Goal: Entertainment & Leisure: Consume media (video, audio)

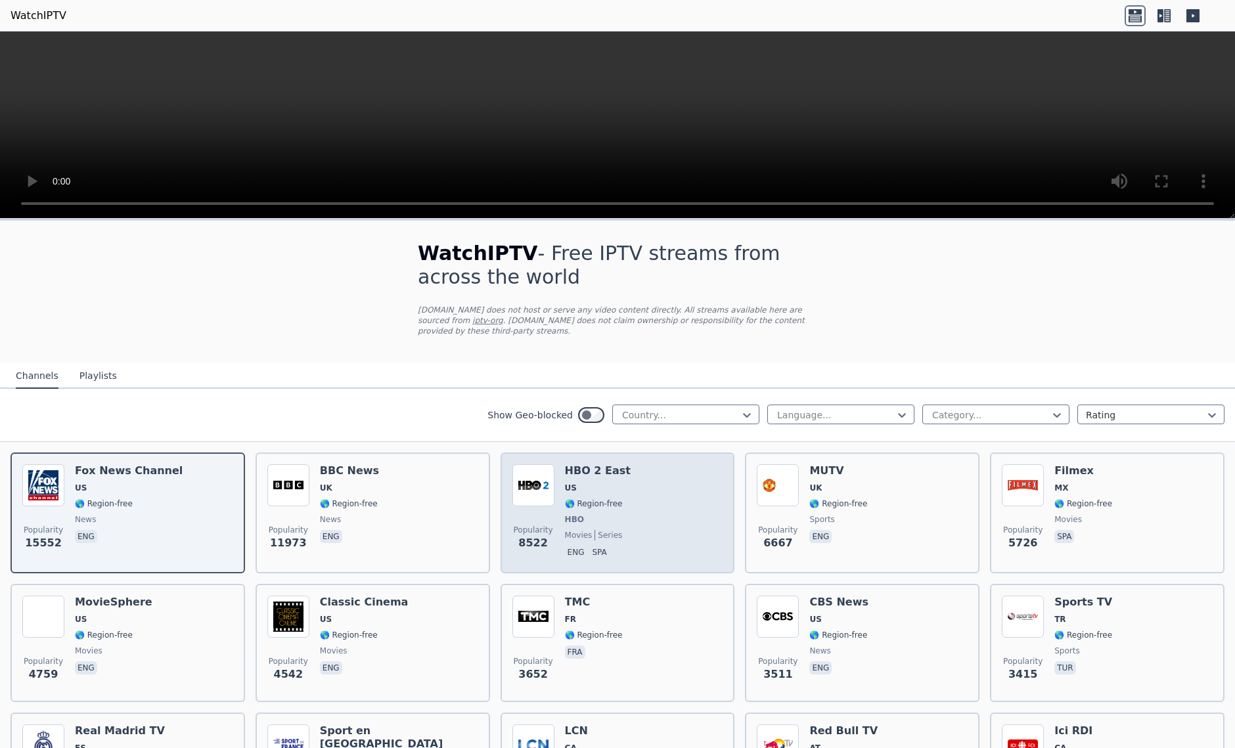
click at [574, 483] on span "US" at bounding box center [598, 488] width 66 height 11
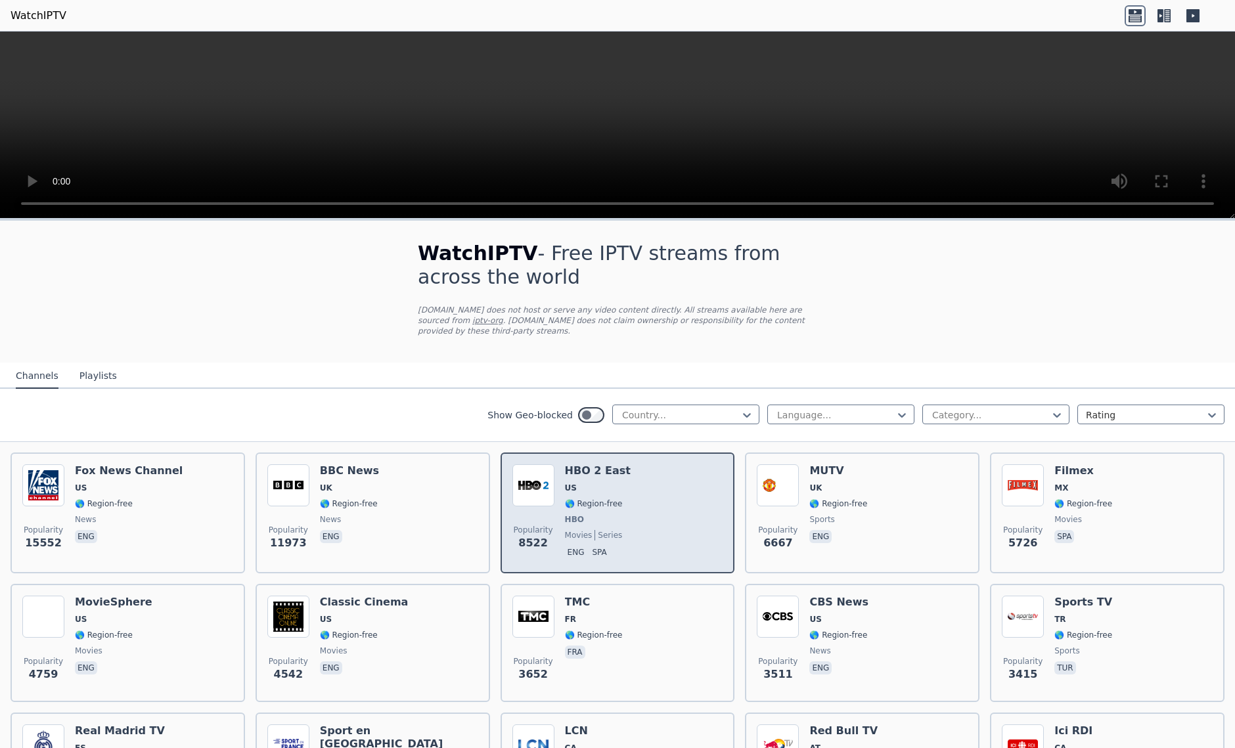
click at [610, 465] on h6 "HBO 2 East" at bounding box center [598, 471] width 66 height 13
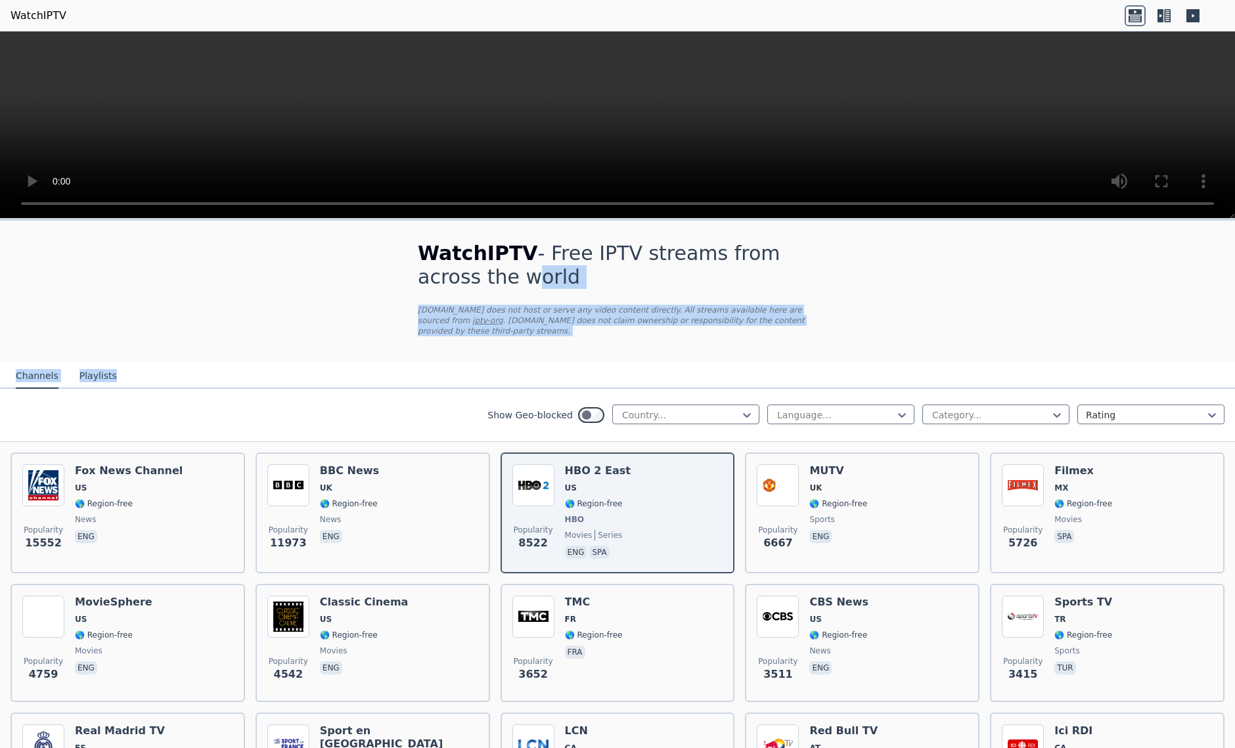
drag, startPoint x: 611, startPoint y: 488, endPoint x: 323, endPoint y: 286, distance: 351.8
click at [595, 322] on p "[DOMAIN_NAME] does not host or serve any video content directly. All streams av…" at bounding box center [617, 321] width 399 height 32
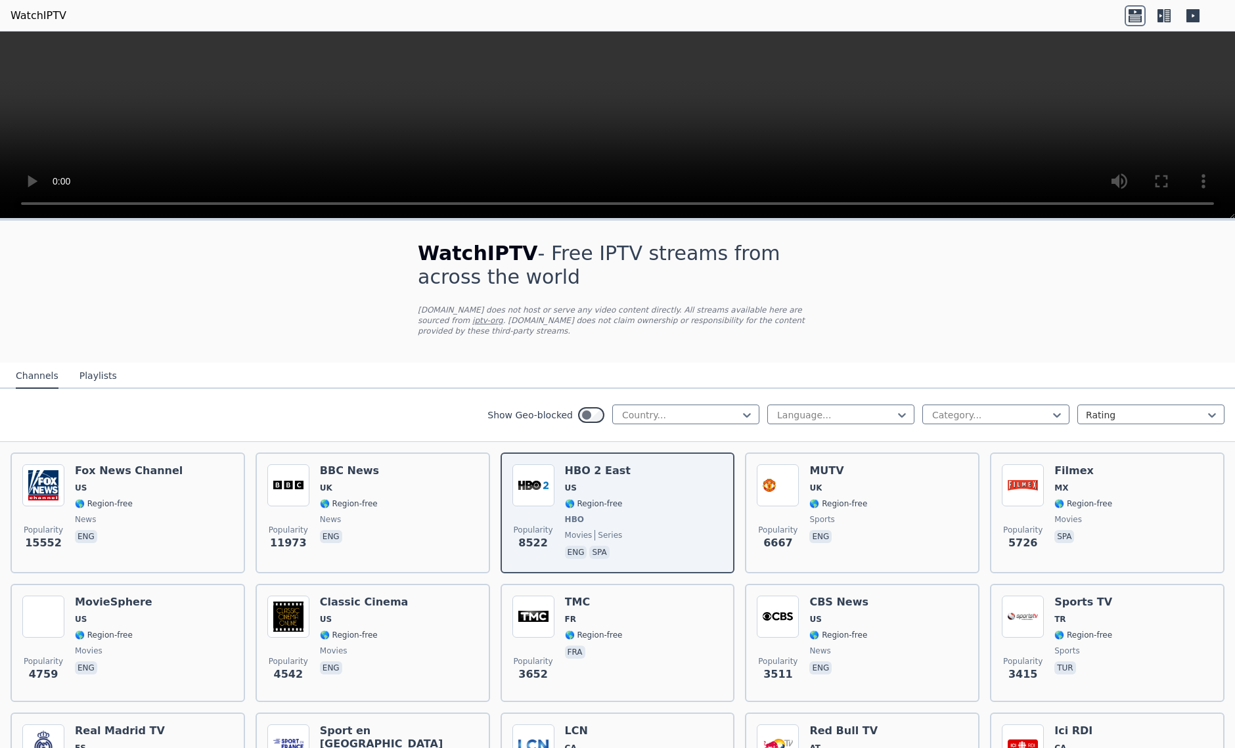
click at [1164, 18] on icon at bounding box center [1164, 15] width 21 height 21
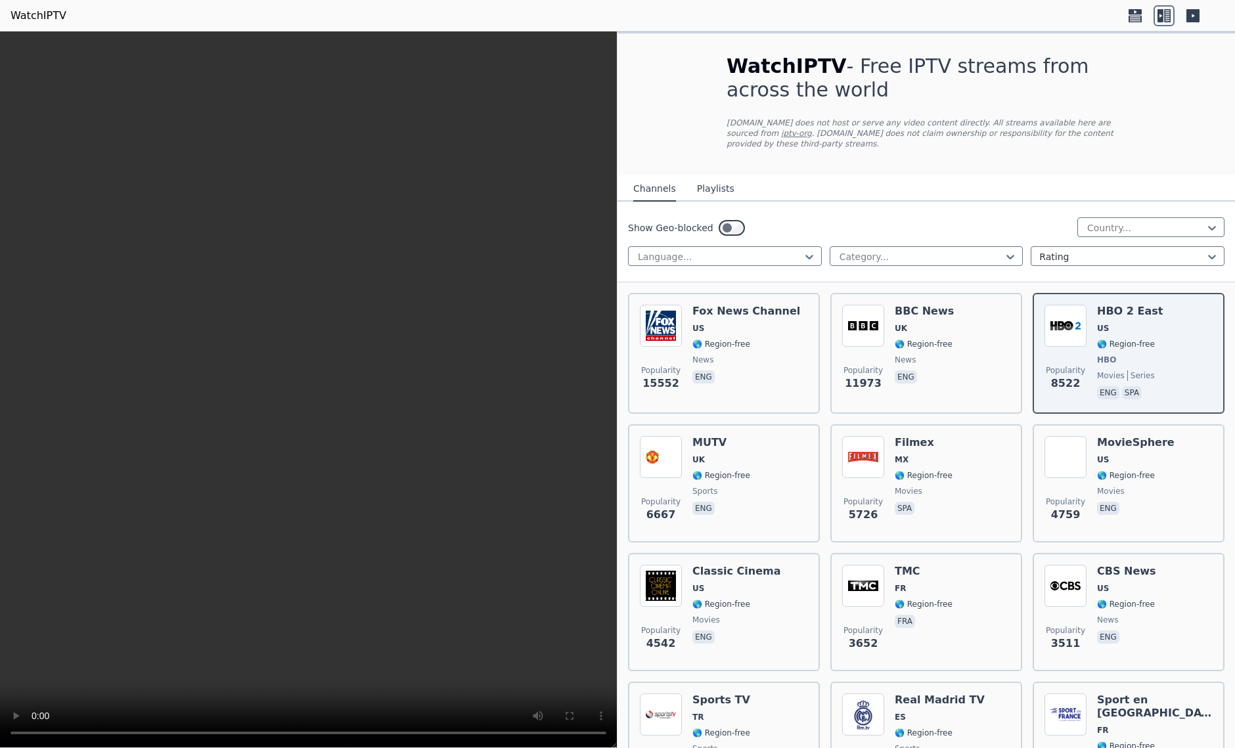
click at [1113, 29] on header "WatchIPTV" at bounding box center [617, 16] width 1235 height 32
click at [1131, 14] on icon at bounding box center [1135, 15] width 21 height 21
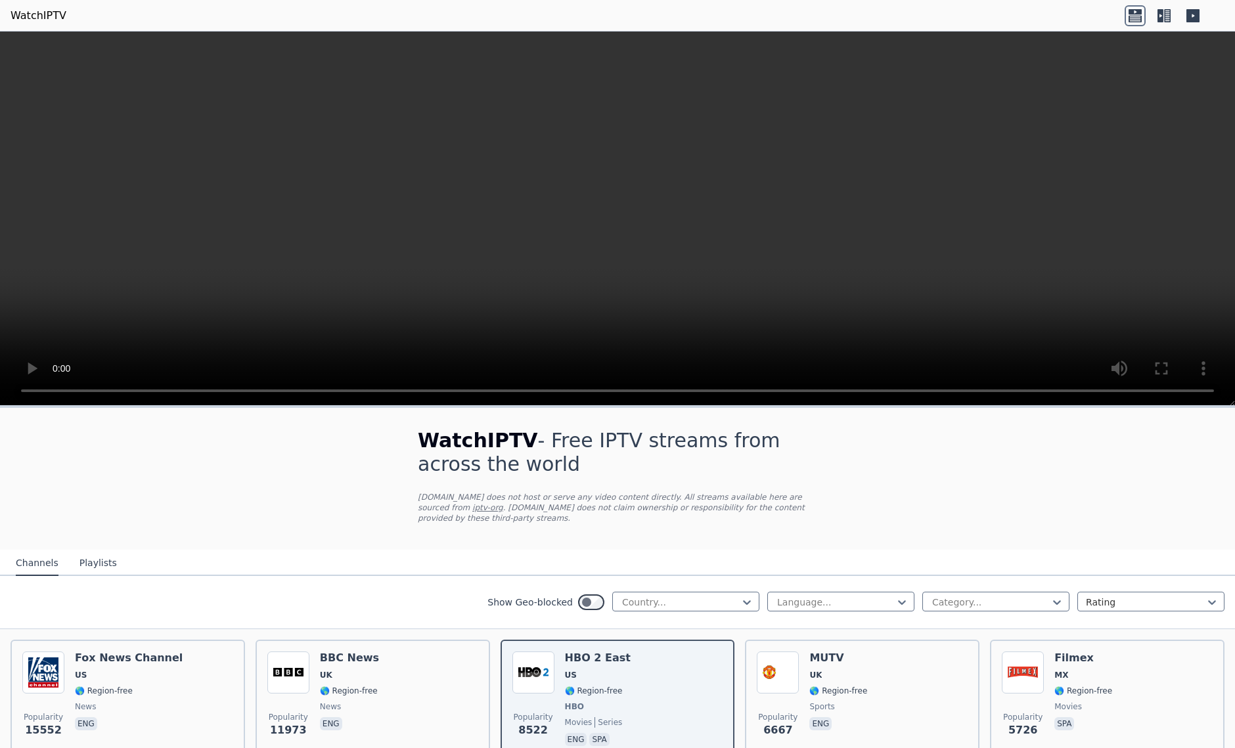
click at [93, 555] on button "Playlists" at bounding box center [98, 563] width 37 height 25
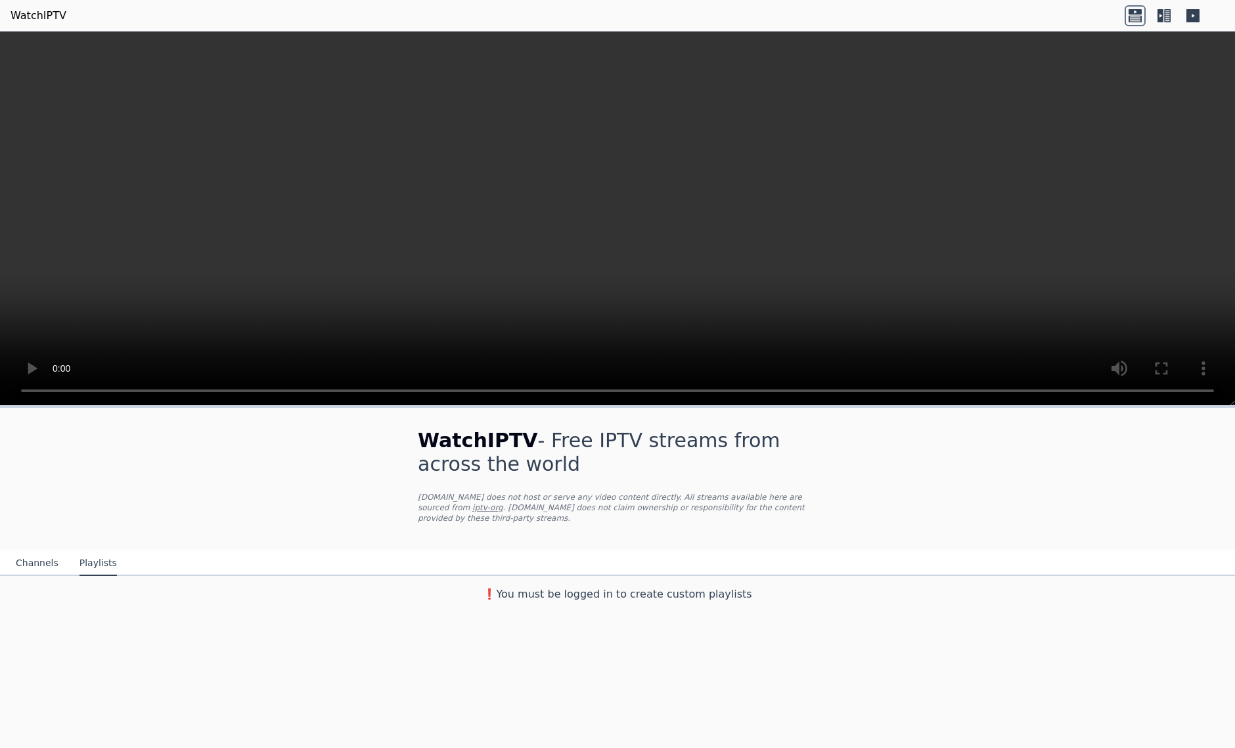
click at [26, 558] on button "Channels" at bounding box center [37, 563] width 43 height 25
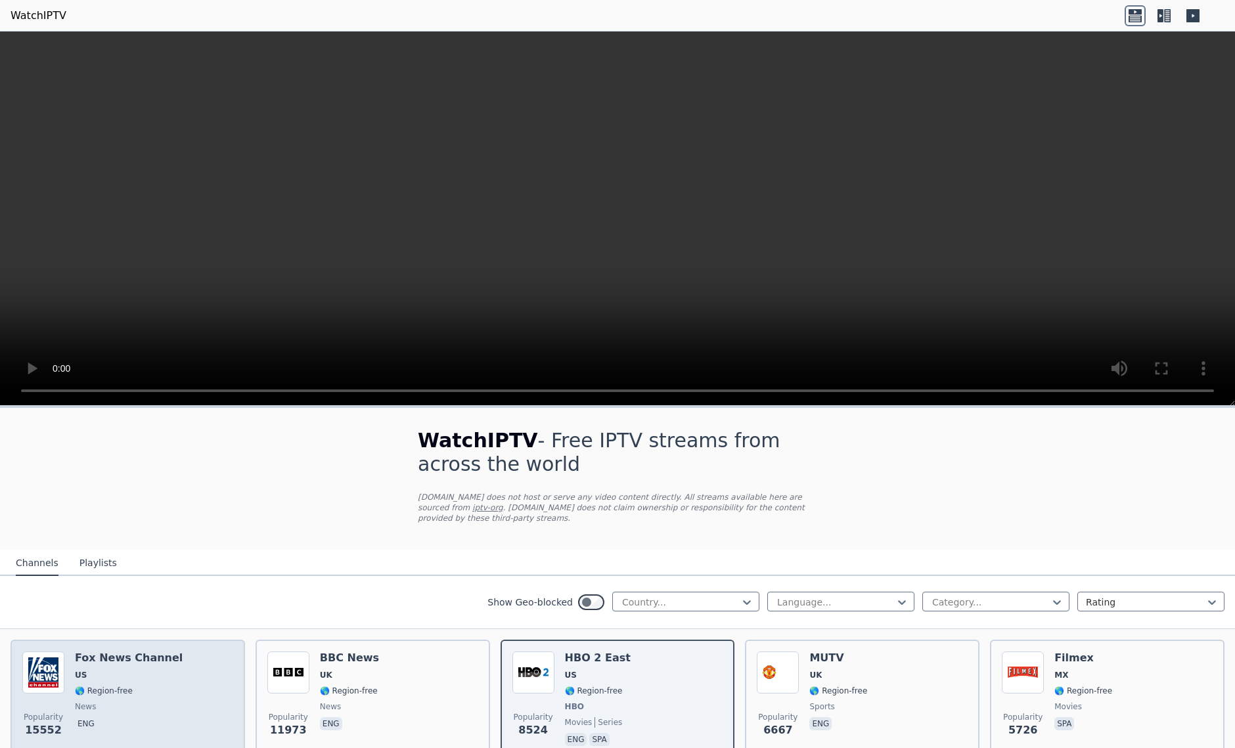
click at [75, 671] on div "[PERSON_NAME] US 🌎 Region-free news eng" at bounding box center [129, 700] width 108 height 97
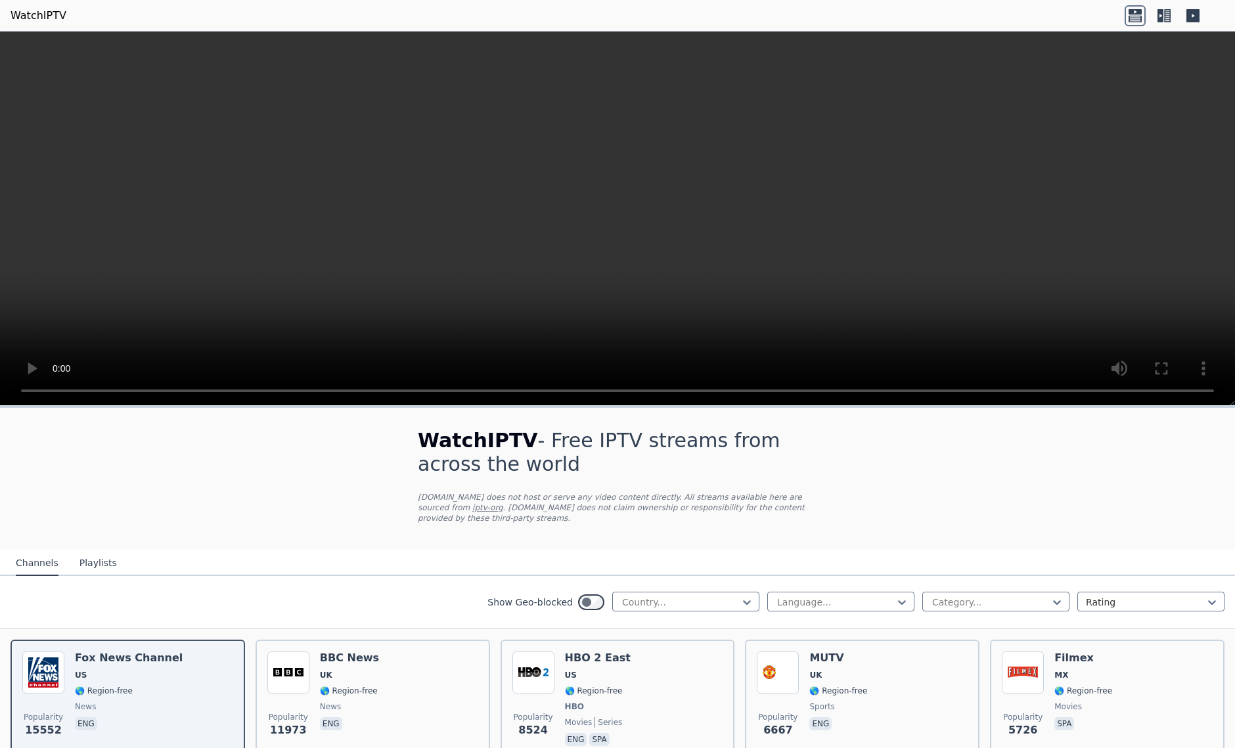
drag, startPoint x: 795, startPoint y: 208, endPoint x: 254, endPoint y: 533, distance: 631.2
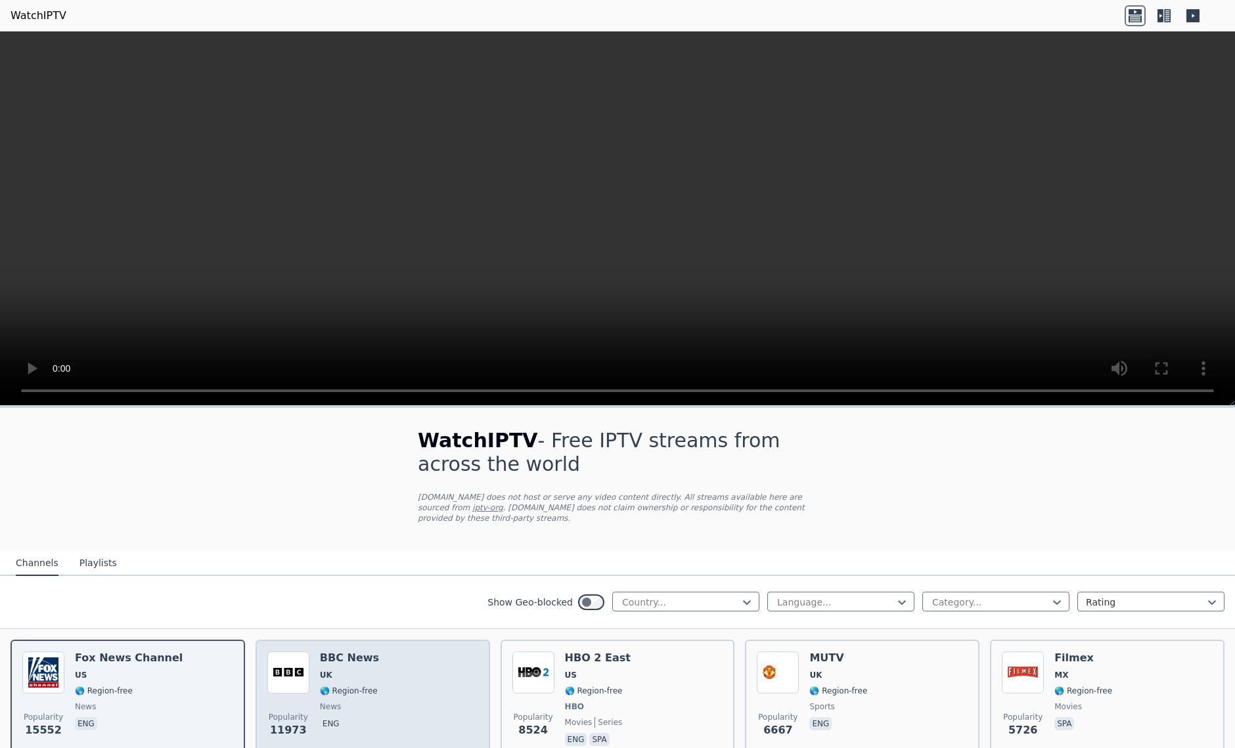
click at [338, 686] on span "🌎 Region-free" at bounding box center [349, 691] width 58 height 11
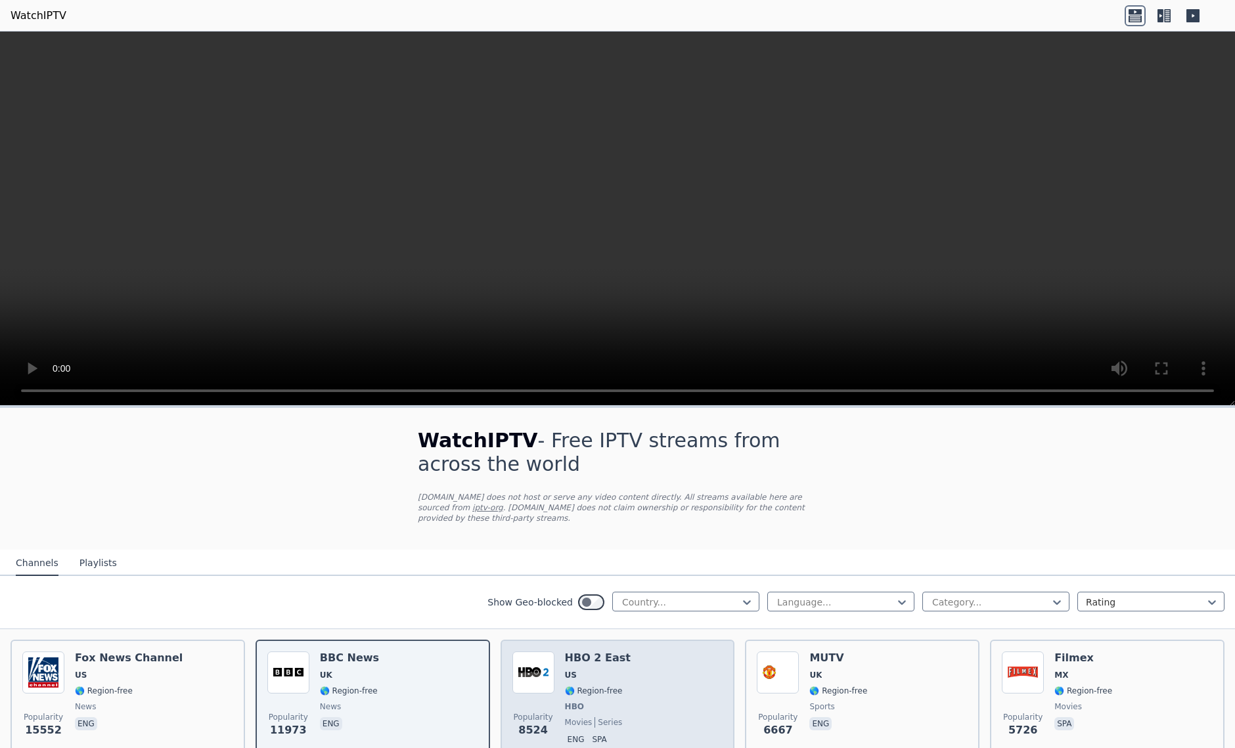
click at [608, 686] on span "🌎 Region-free" at bounding box center [594, 691] width 58 height 11
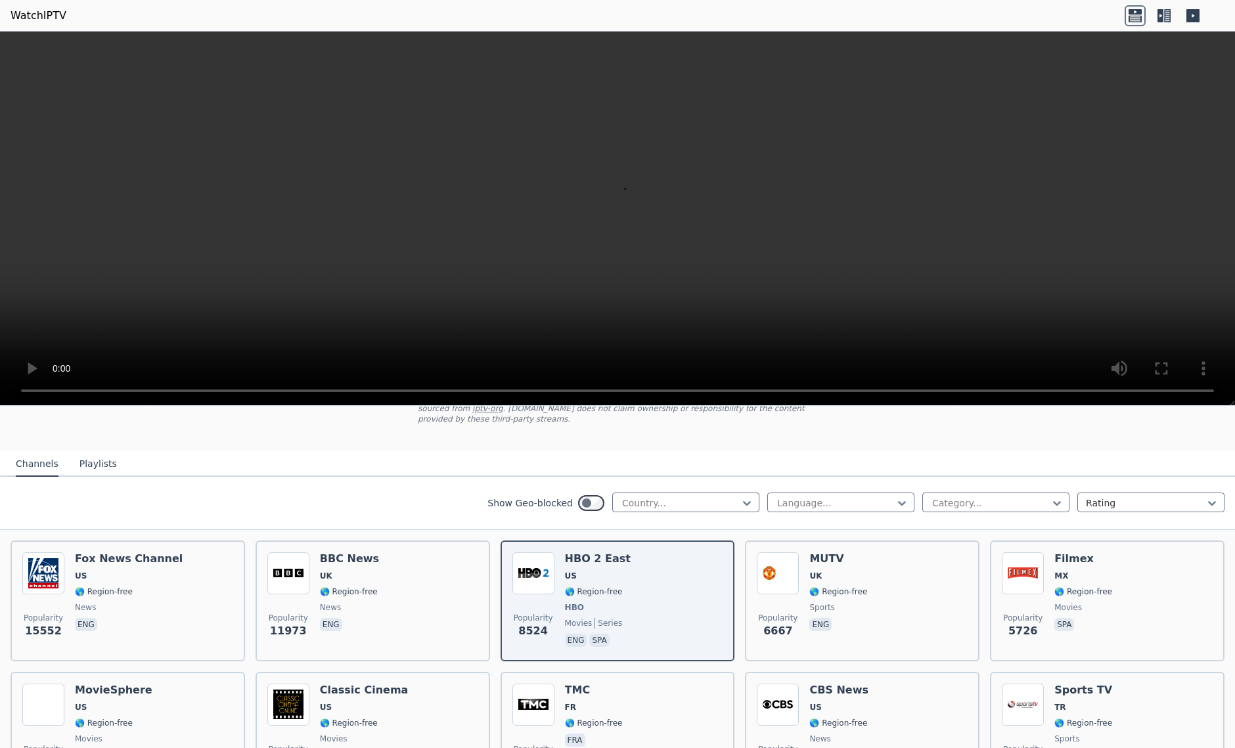
scroll to position [131, 0]
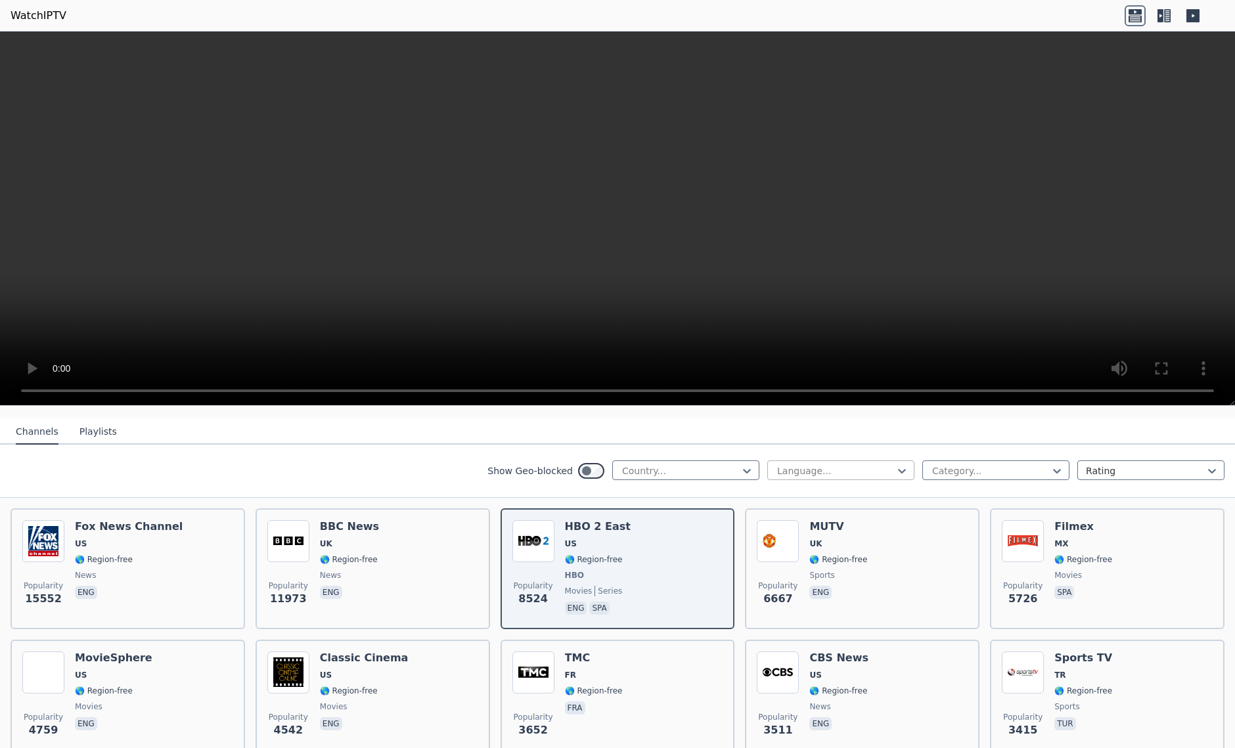
click at [816, 465] on div at bounding box center [836, 471] width 120 height 13
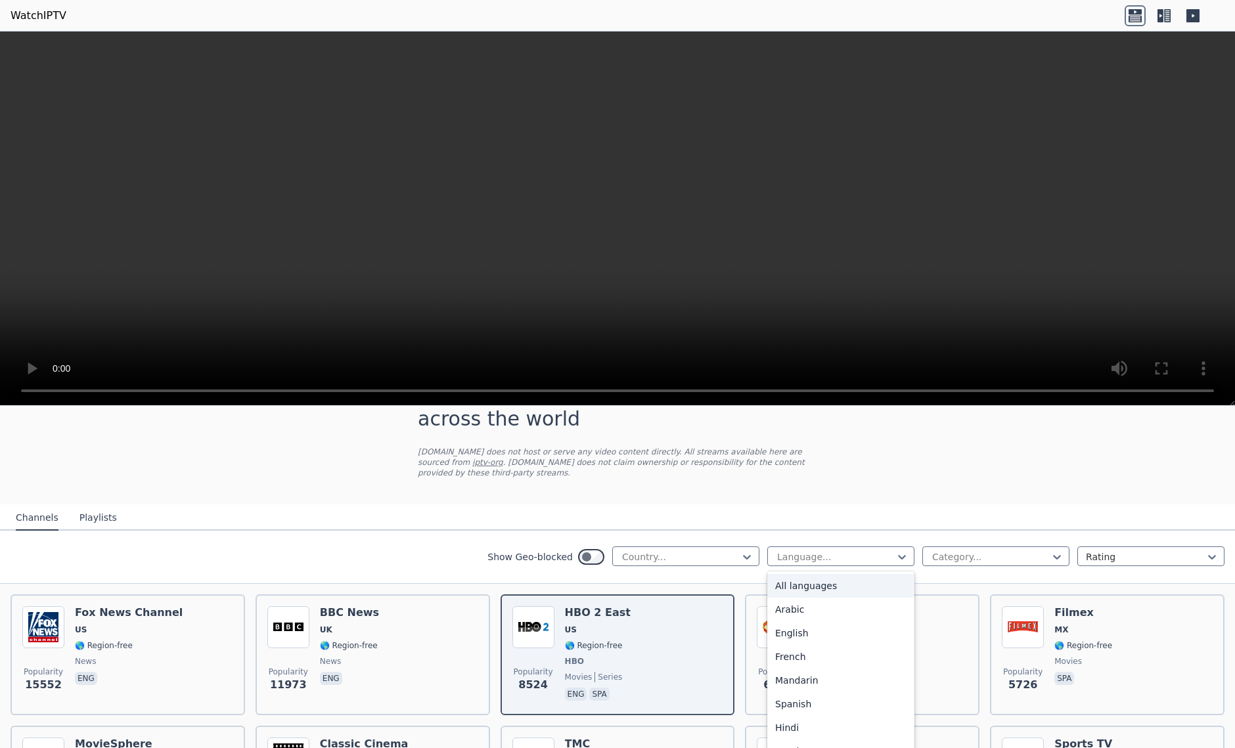
scroll to position [0, 0]
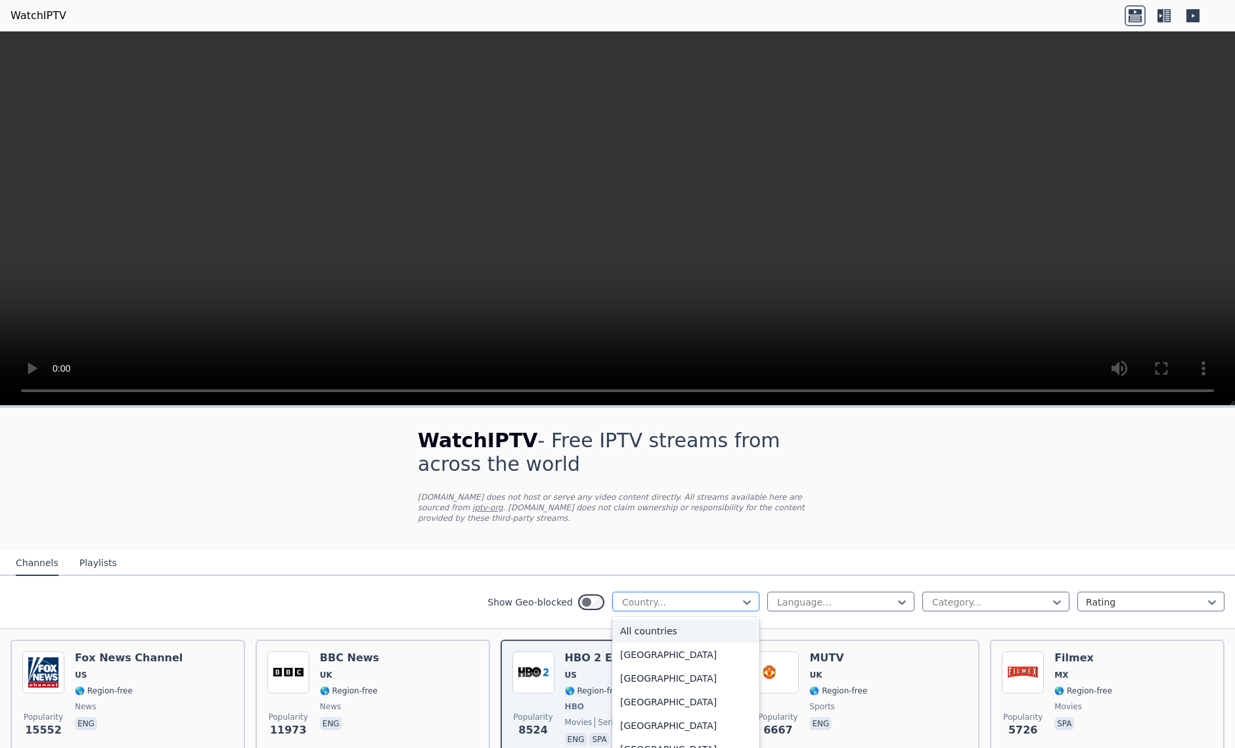
click at [670, 596] on div at bounding box center [681, 602] width 120 height 13
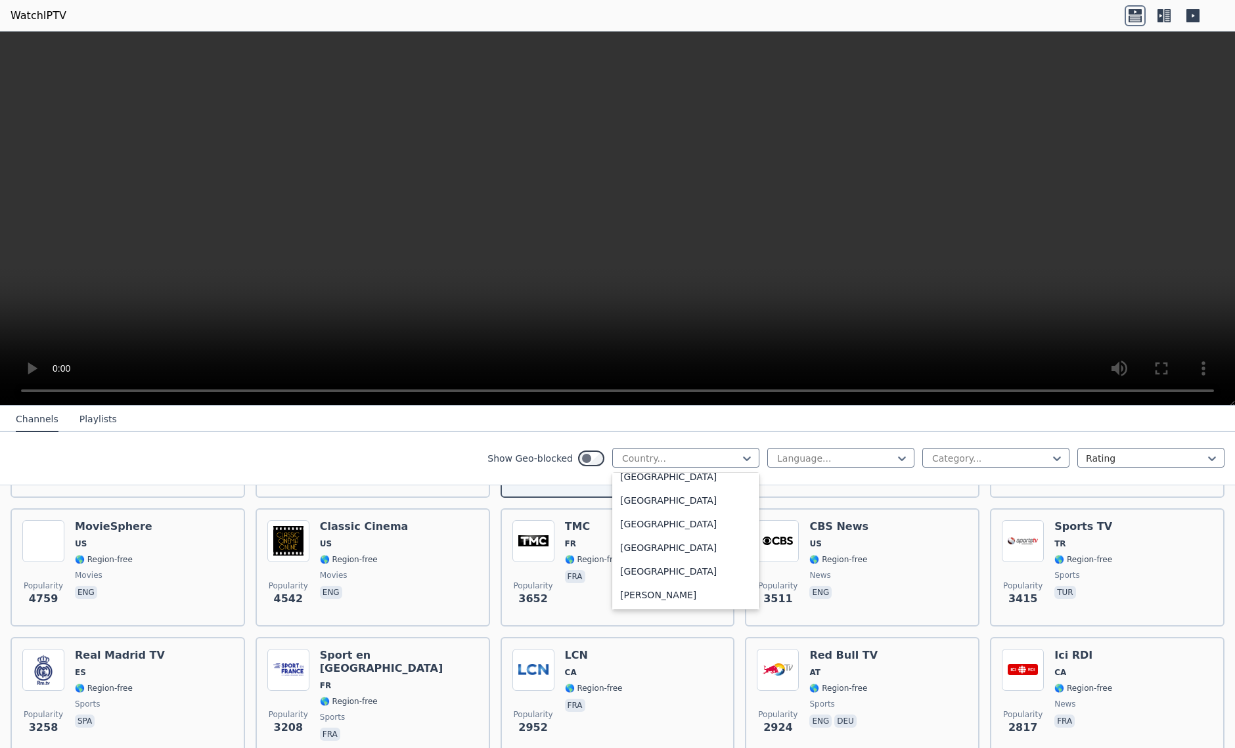
scroll to position [788, 0]
click at [634, 480] on div "[GEOGRAPHIC_DATA]" at bounding box center [685, 480] width 147 height 24
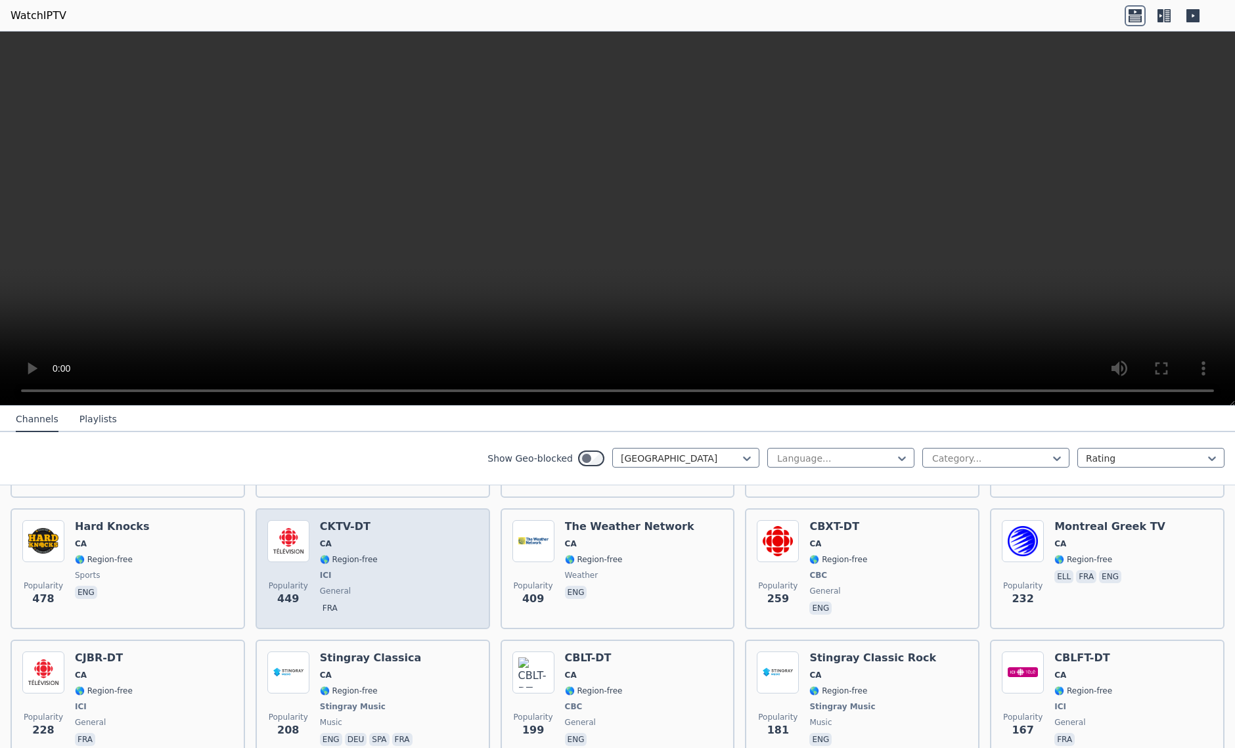
click at [420, 572] on div "Popularity 449 CKTV-DT CA 🌎 Region-free ICI general fra" at bounding box center [372, 568] width 211 height 97
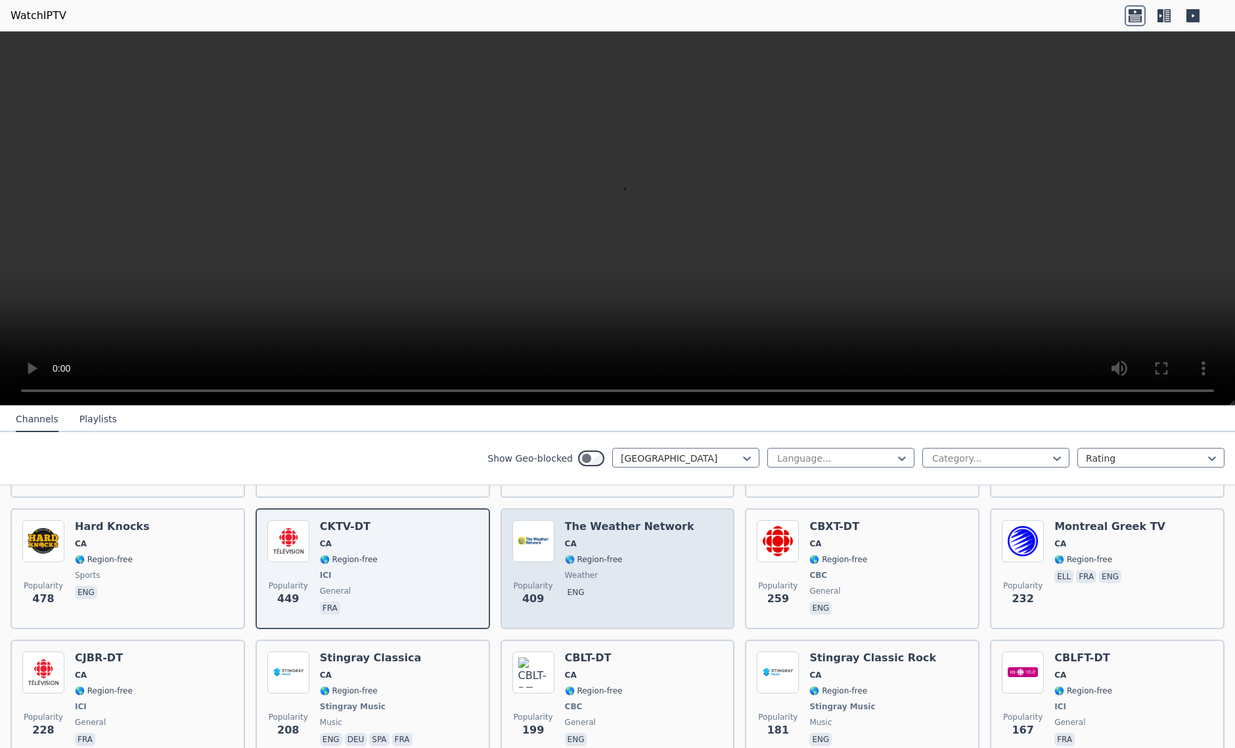
click at [689, 569] on div "Popularity 409 The Weather Network CA 🌎 Region-free weather eng" at bounding box center [617, 568] width 211 height 97
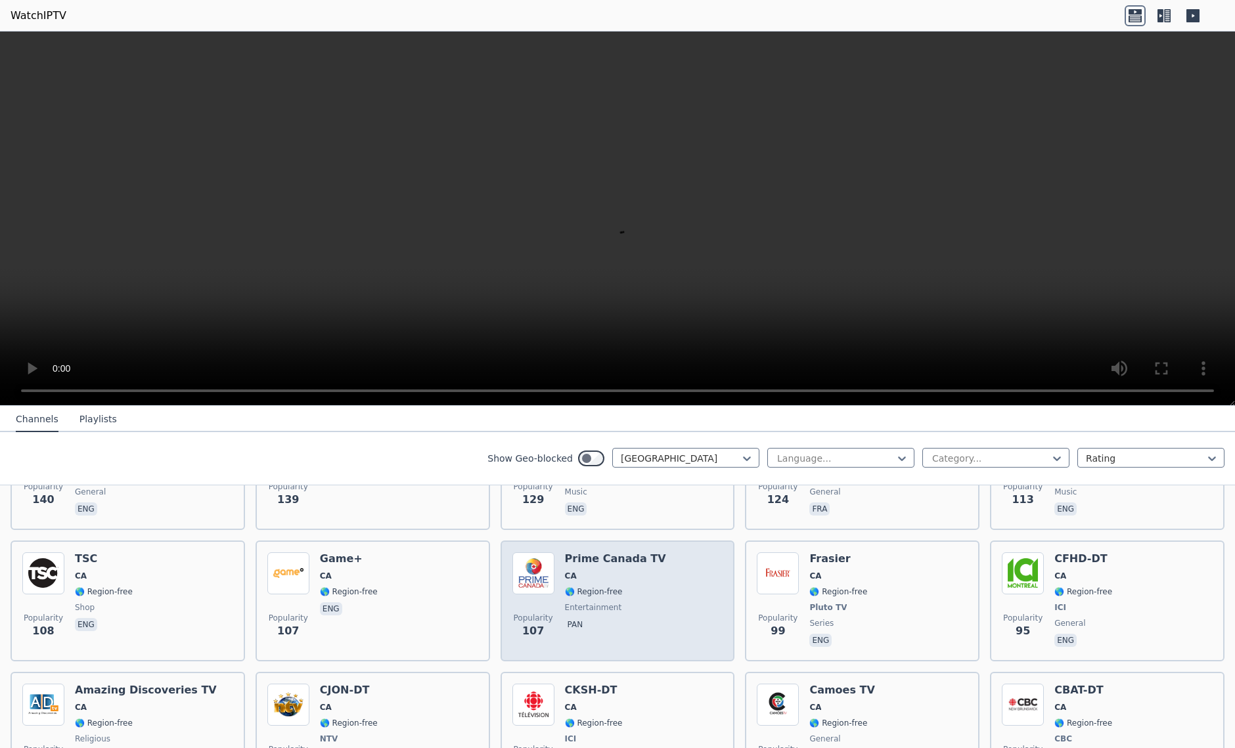
scroll to position [657, 0]
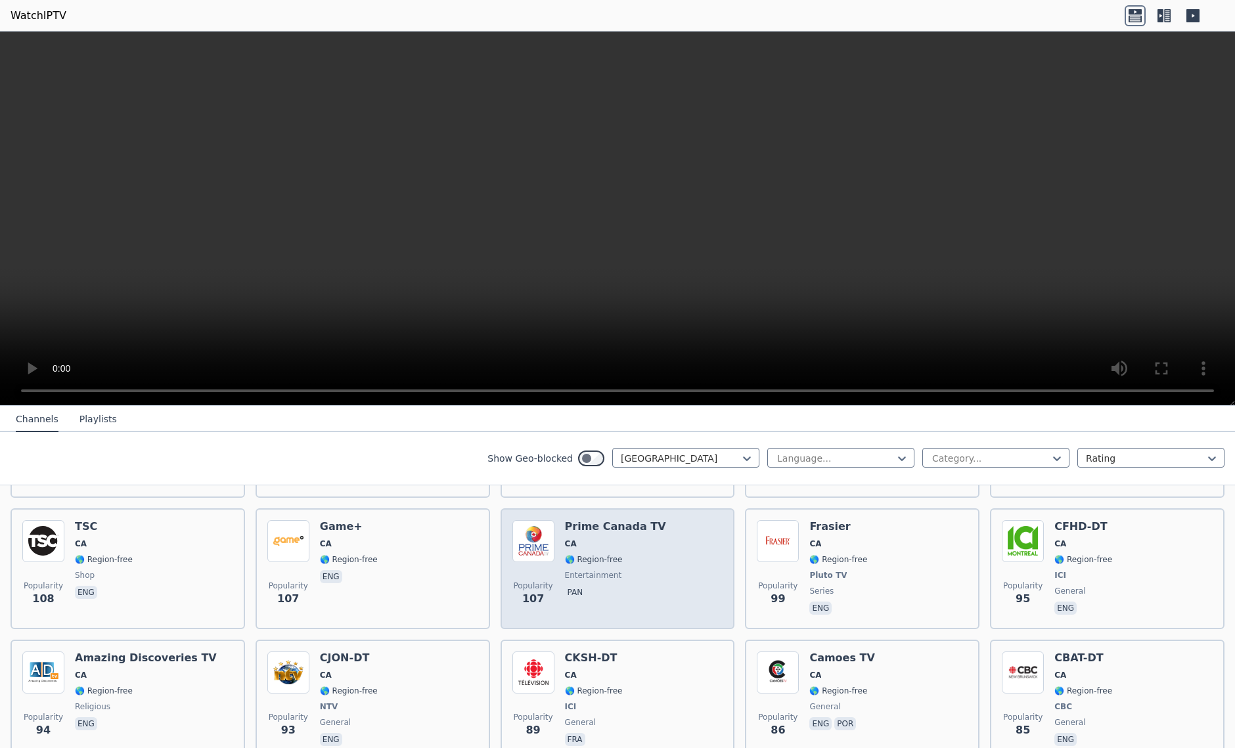
click at [717, 560] on div "Popularity 107 Prime Canada TV CA 🌎 Region-free entertainment pan" at bounding box center [618, 569] width 235 height 121
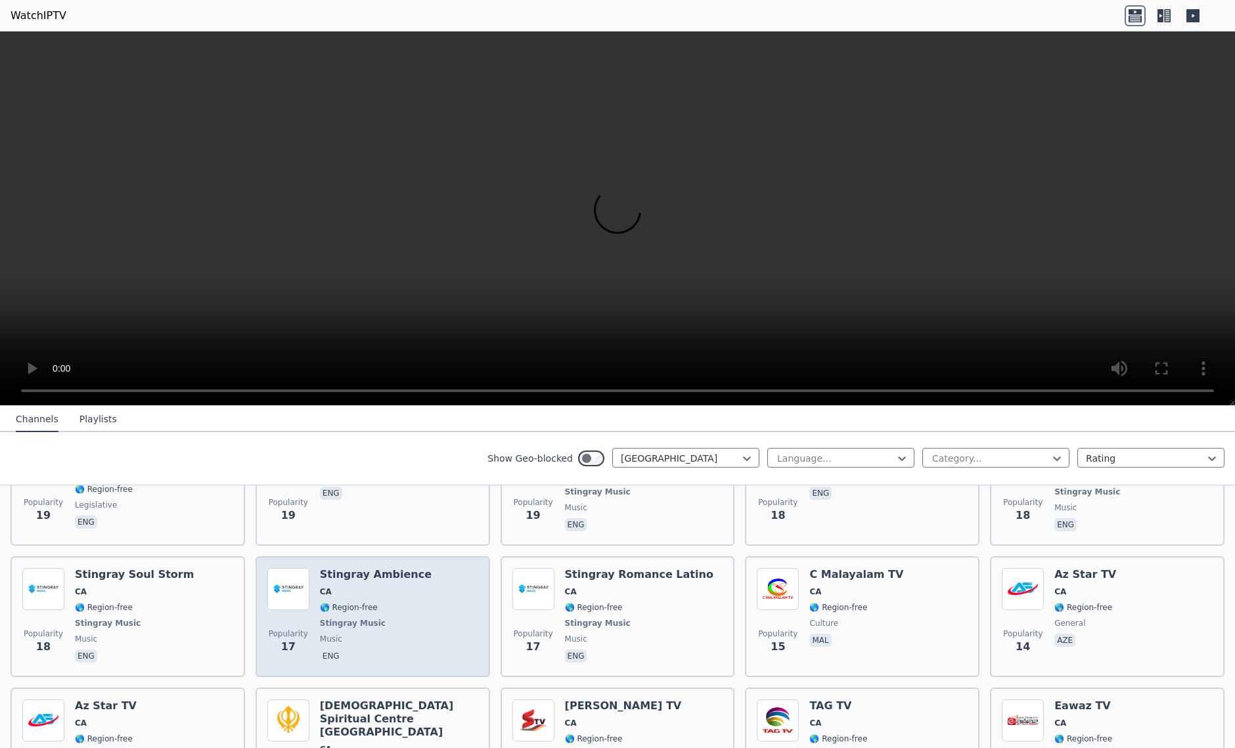
scroll to position [2811, 0]
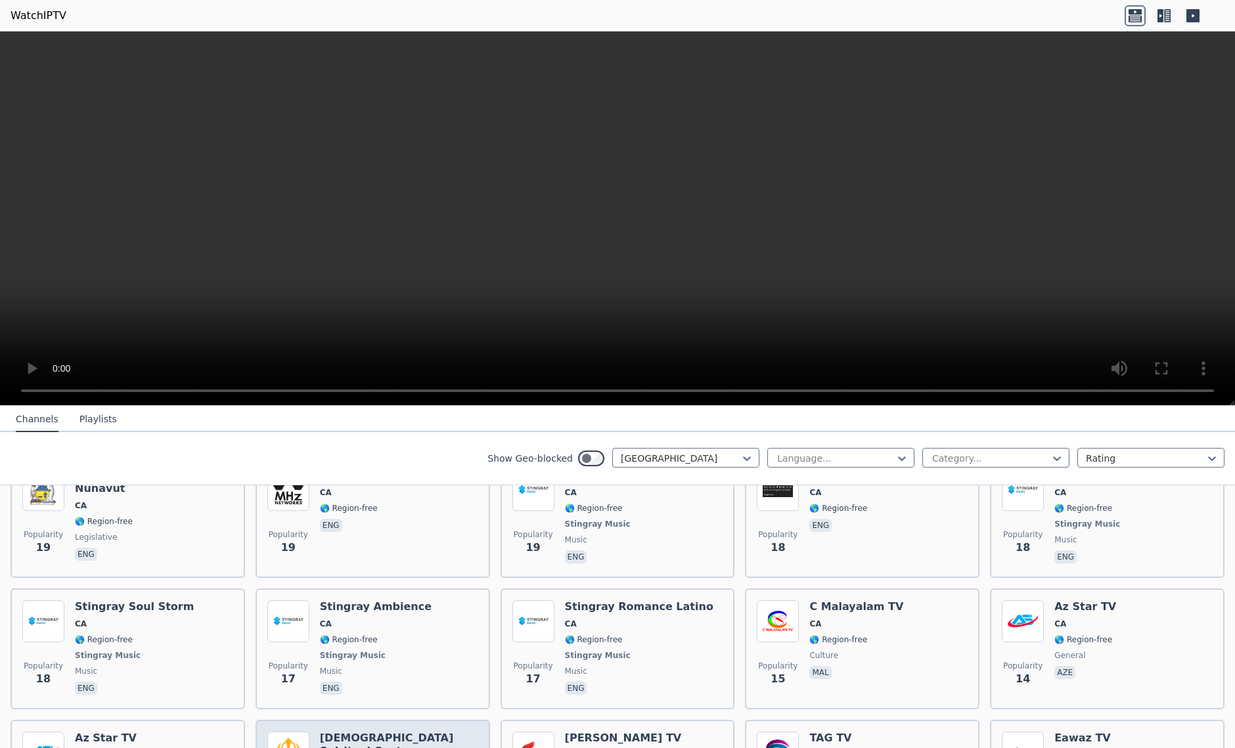
click at [411, 732] on h6 "[DEMOGRAPHIC_DATA] Spiritual Centre [GEOGRAPHIC_DATA]" at bounding box center [399, 751] width 158 height 39
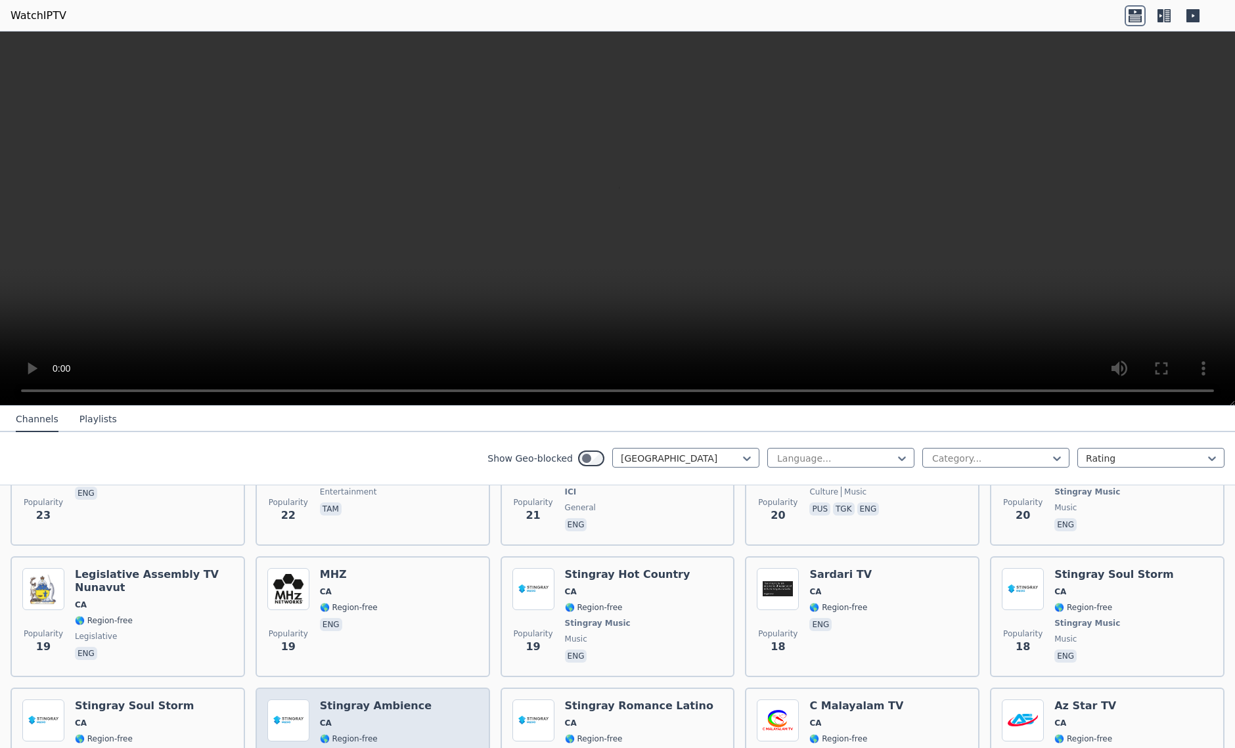
scroll to position [2679, 0]
